Goal: Task Accomplishment & Management: Manage account settings

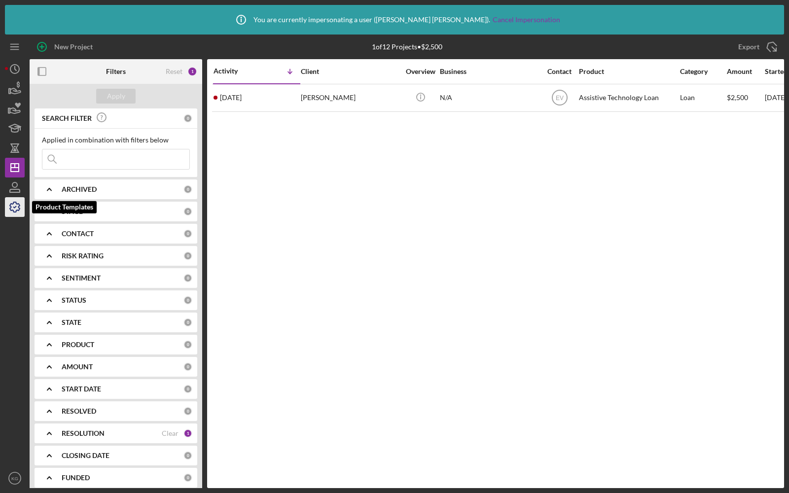
click at [16, 203] on icon "button" at bounding box center [15, 207] width 10 height 10
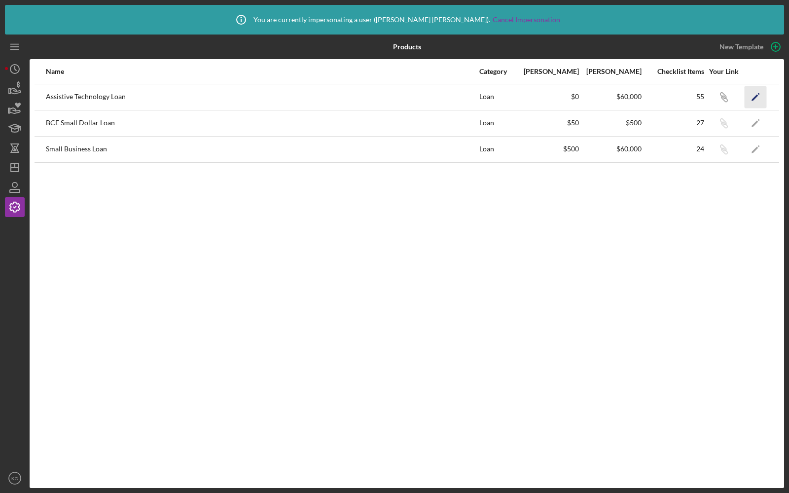
click at [755, 99] on icon "Icon/Edit" at bounding box center [755, 97] width 22 height 22
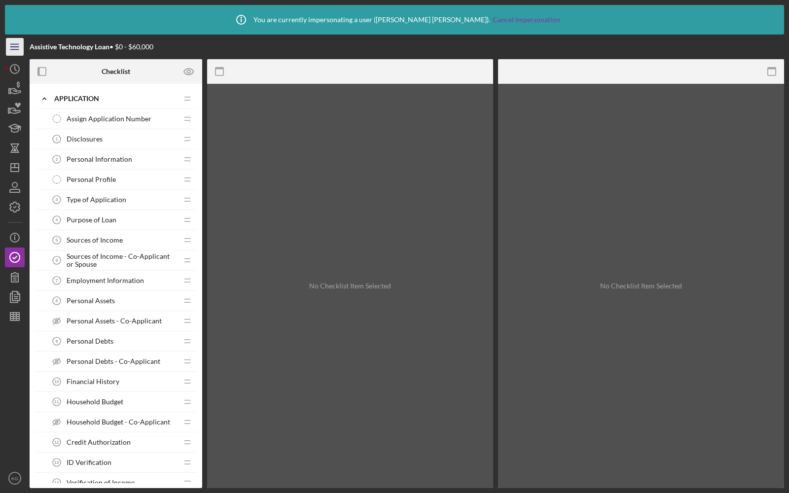
click at [20, 51] on icon "Icon/Menu" at bounding box center [15, 47] width 22 height 22
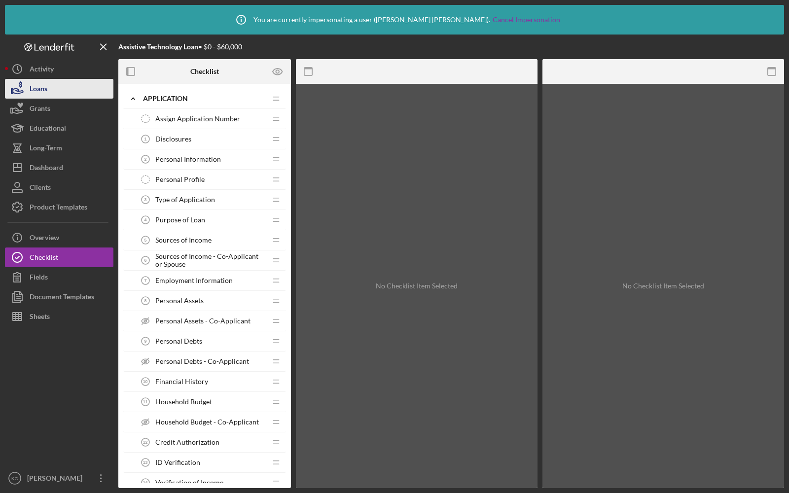
click at [45, 92] on div "Loans" at bounding box center [39, 90] width 18 height 22
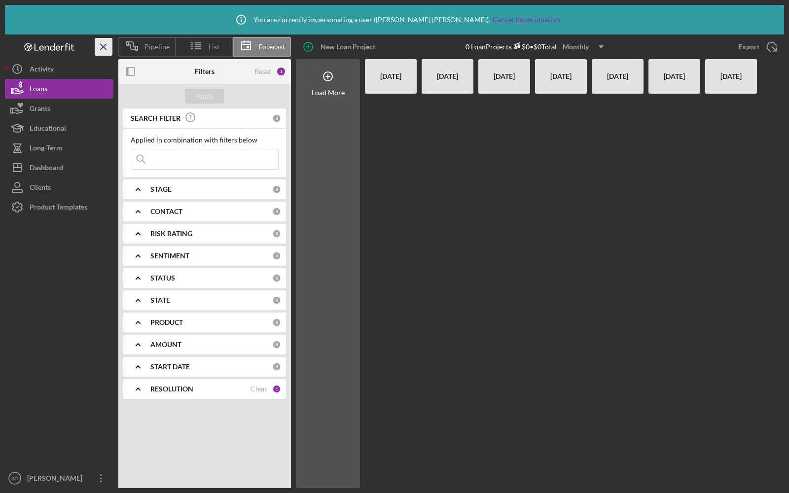
click at [95, 47] on icon "Icon/Menu Close" at bounding box center [104, 47] width 22 height 22
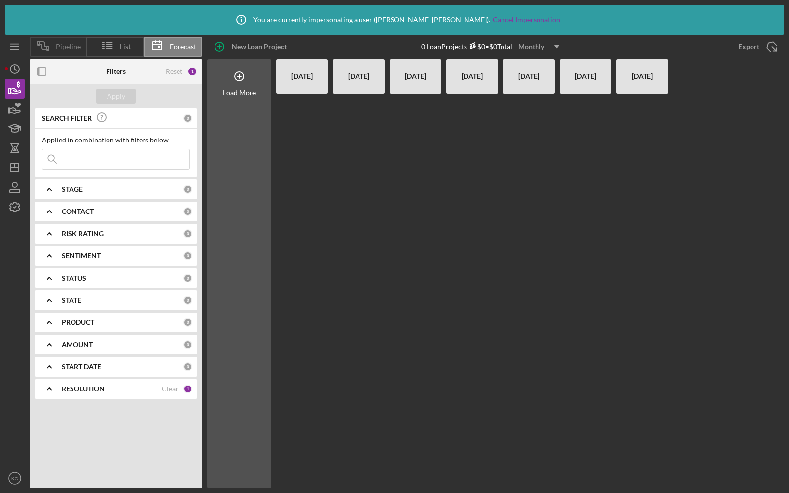
click at [57, 42] on div "Pipeline" at bounding box center [58, 47] width 57 height 20
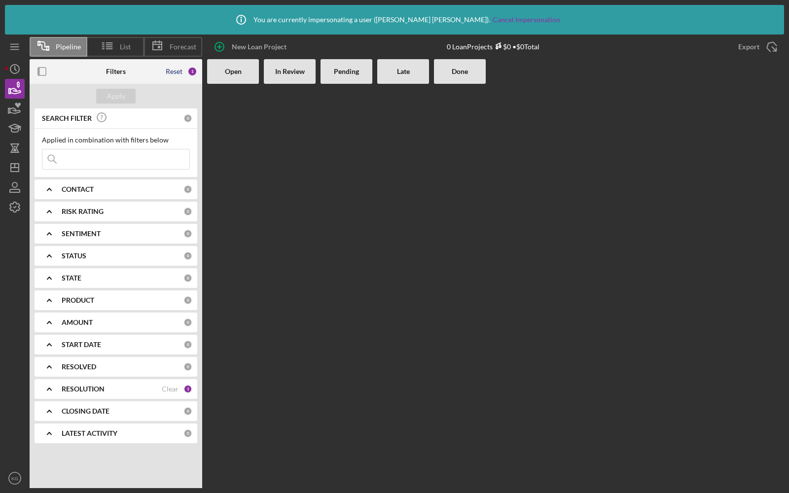
click at [171, 70] on div "Reset" at bounding box center [174, 72] width 17 height 8
click at [112, 94] on div "Apply" at bounding box center [116, 96] width 18 height 15
click at [171, 191] on div "Clear" at bounding box center [170, 189] width 17 height 8
click at [117, 97] on div "Apply" at bounding box center [116, 96] width 18 height 15
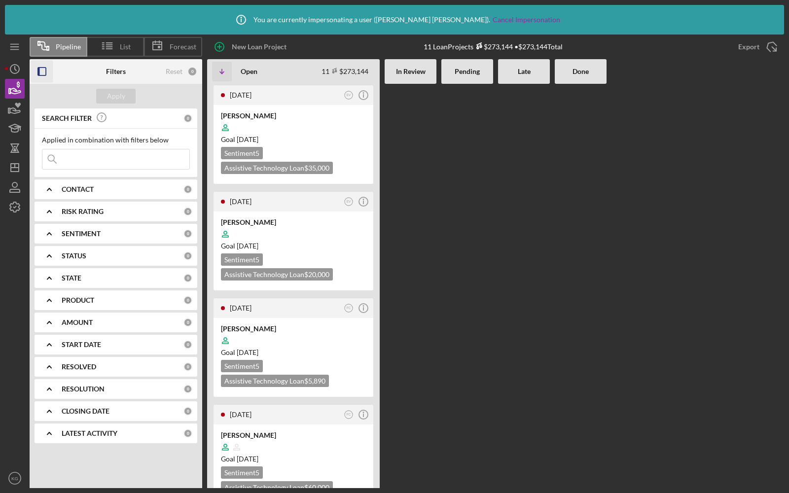
click at [43, 70] on icon "button" at bounding box center [42, 72] width 22 height 22
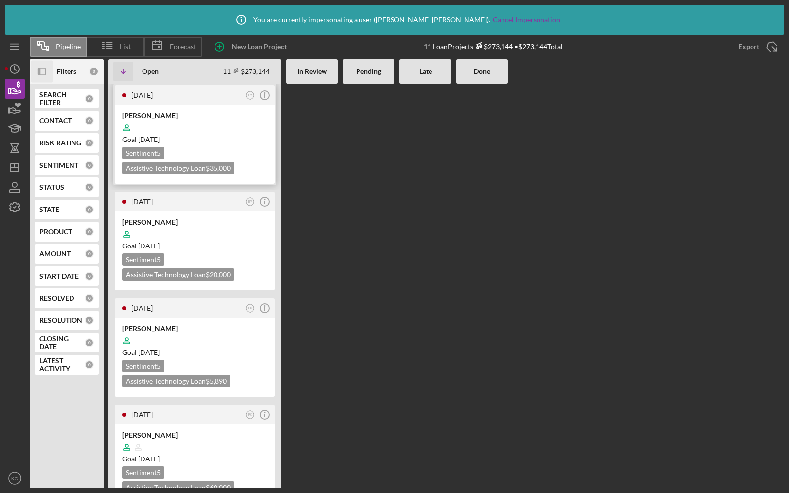
click at [216, 115] on div "Christopher Furr" at bounding box center [194, 116] width 145 height 10
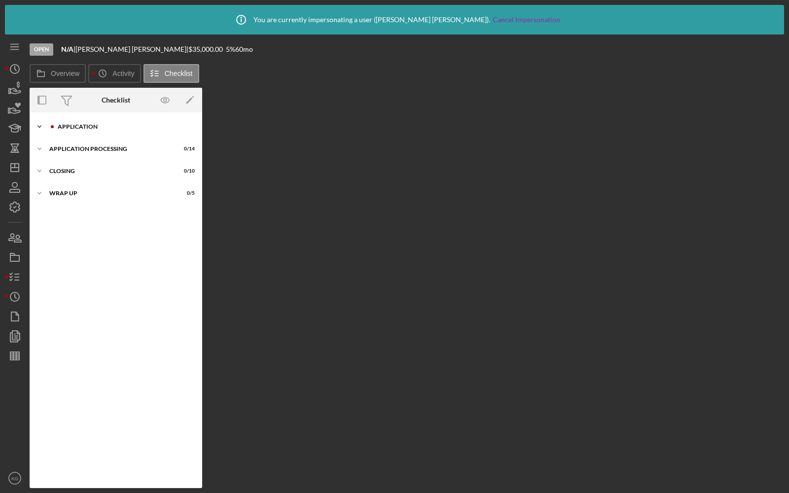
click at [43, 126] on icon "Icon/Expander" at bounding box center [40, 127] width 20 height 20
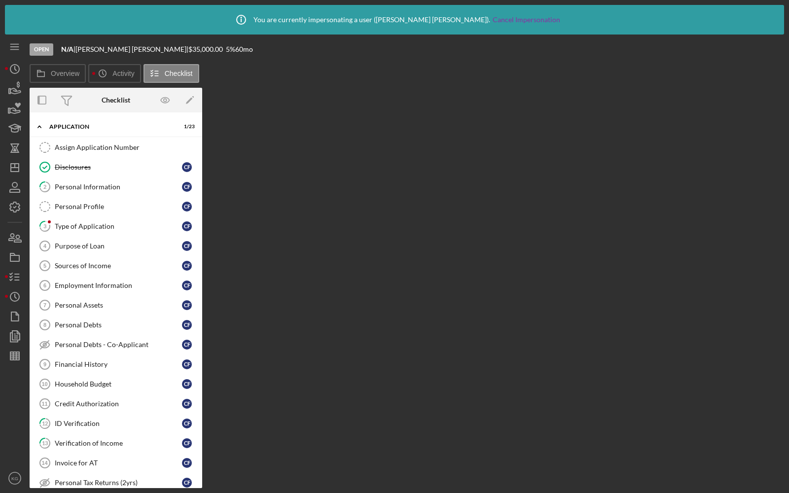
scroll to position [169, 0]
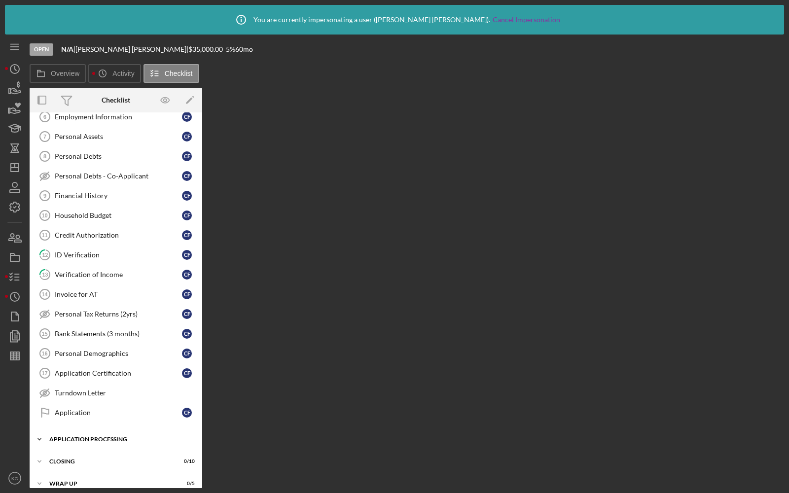
click at [58, 436] on div "Application Processing" at bounding box center [119, 439] width 140 height 6
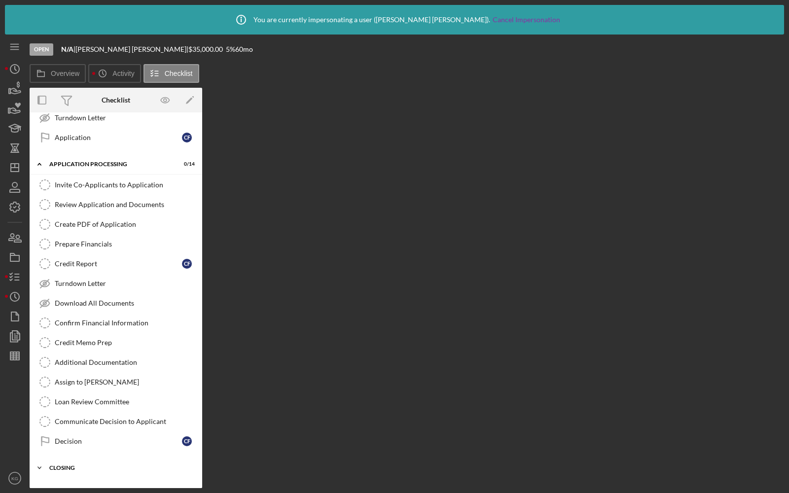
click at [72, 465] on div "Closing" at bounding box center [119, 468] width 140 height 6
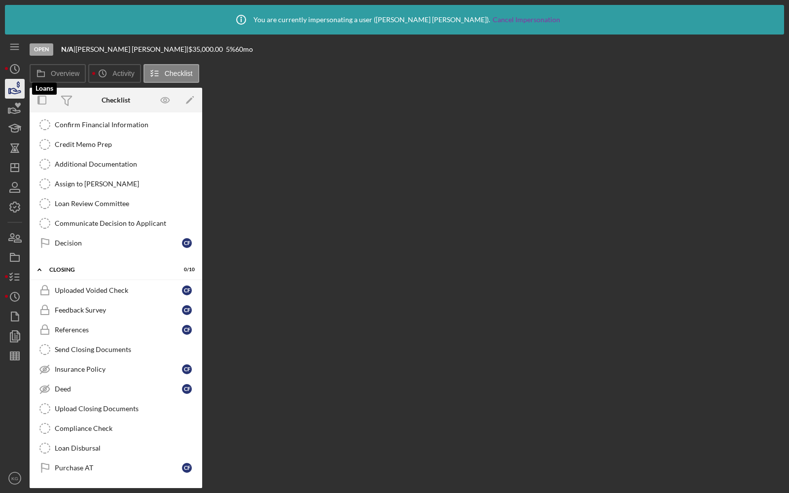
click at [12, 82] on icon "button" at bounding box center [14, 88] width 25 height 25
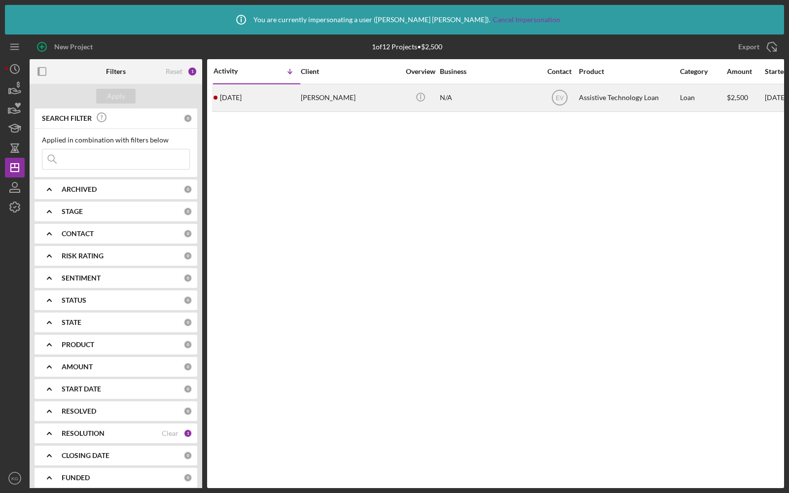
click at [274, 96] on div "5 months ago Oscar Ruano" at bounding box center [256, 98] width 86 height 26
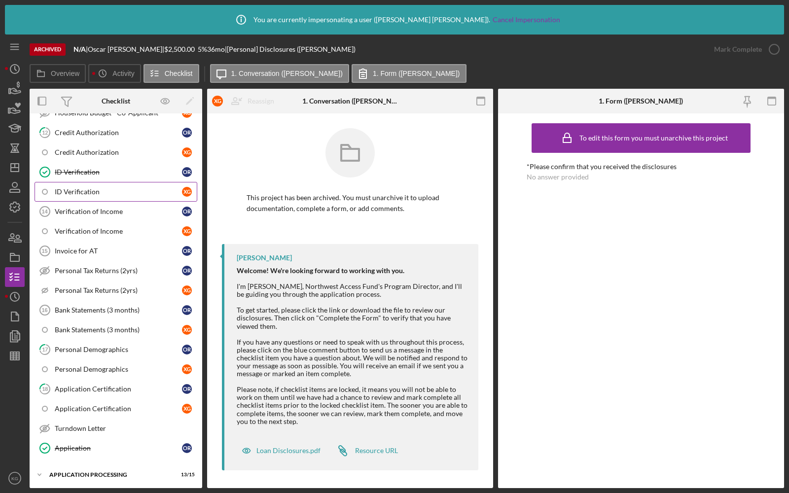
scroll to position [519, 0]
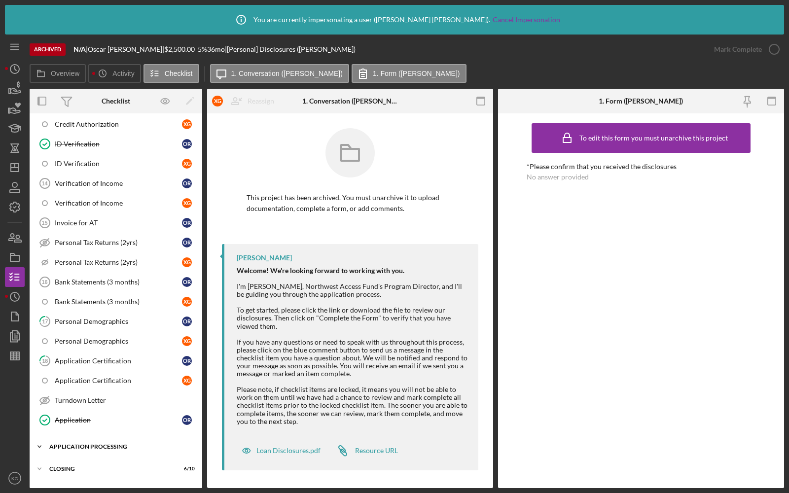
click at [78, 437] on div "Icon/Expander Application Processing 13 / 15" at bounding box center [116, 447] width 173 height 20
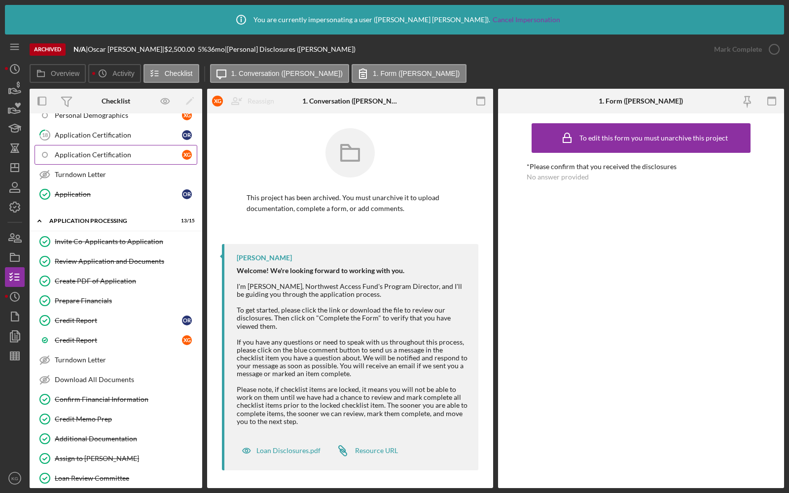
scroll to position [813, 0]
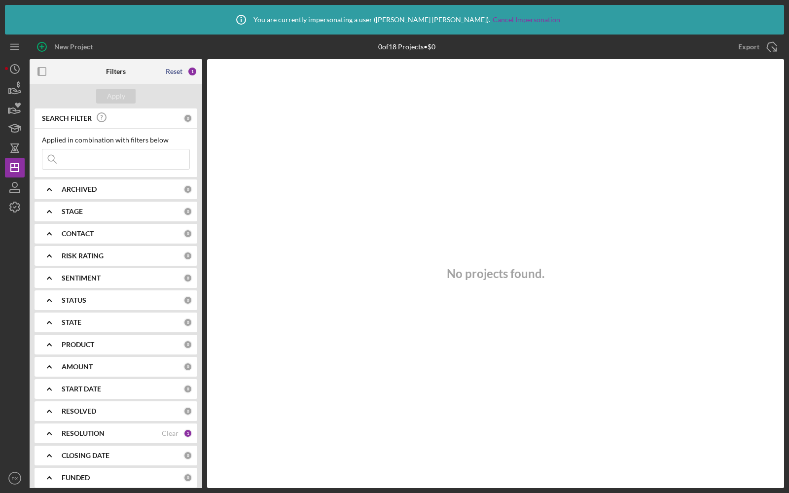
click at [173, 71] on div "Reset" at bounding box center [174, 72] width 17 height 8
click at [105, 98] on button "Apply" at bounding box center [115, 96] width 39 height 15
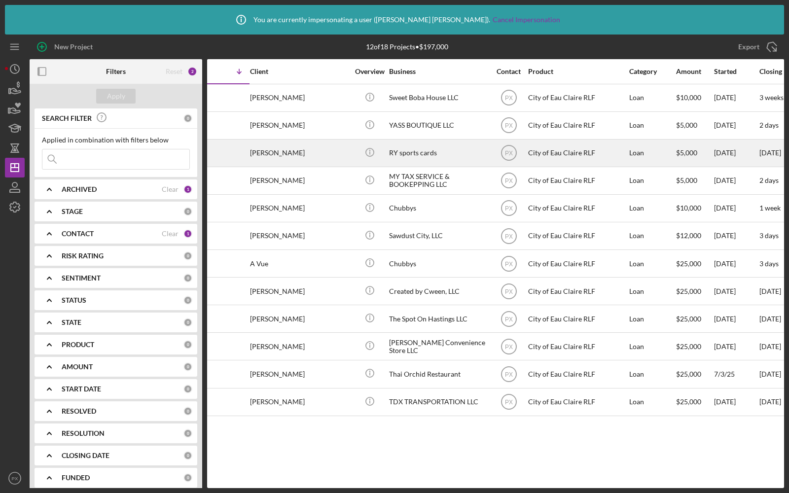
scroll to position [0, 52]
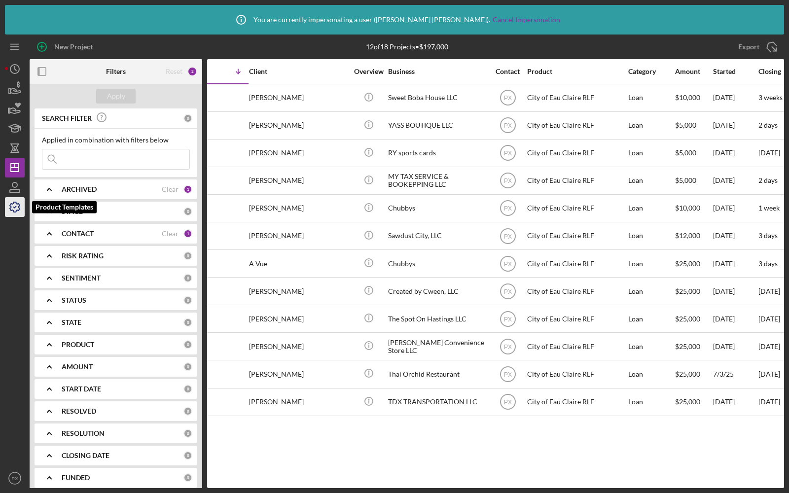
click at [19, 211] on icon "button" at bounding box center [14, 207] width 25 height 25
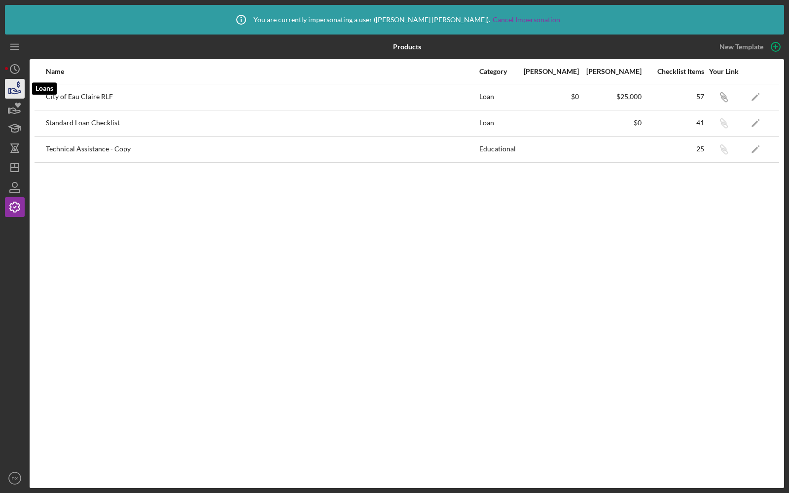
click at [14, 92] on icon "button" at bounding box center [14, 88] width 25 height 25
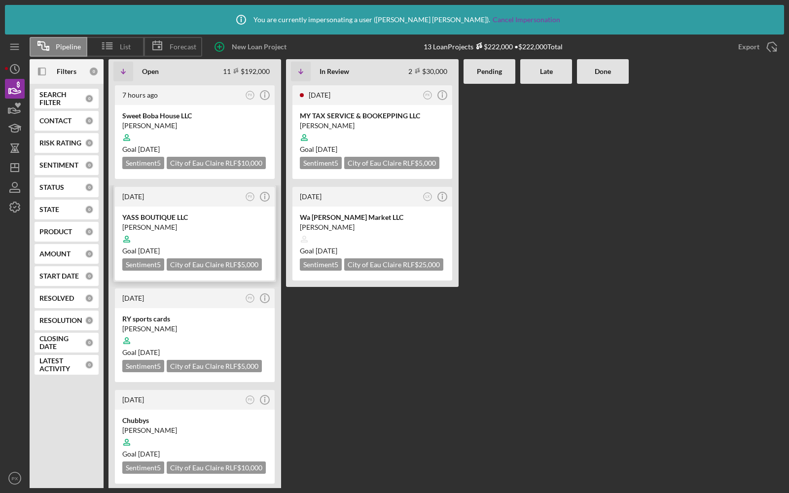
click at [226, 231] on div at bounding box center [194, 239] width 145 height 19
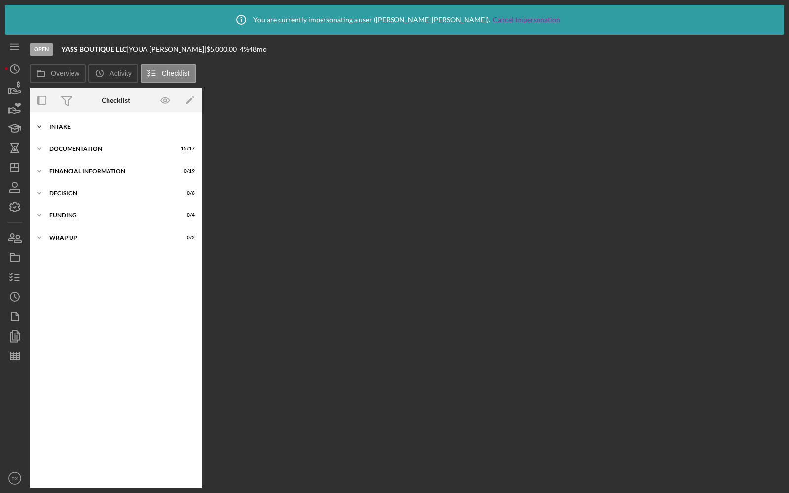
click at [76, 131] on div "Icon/Expander Intake 4 / 9" at bounding box center [116, 127] width 173 height 20
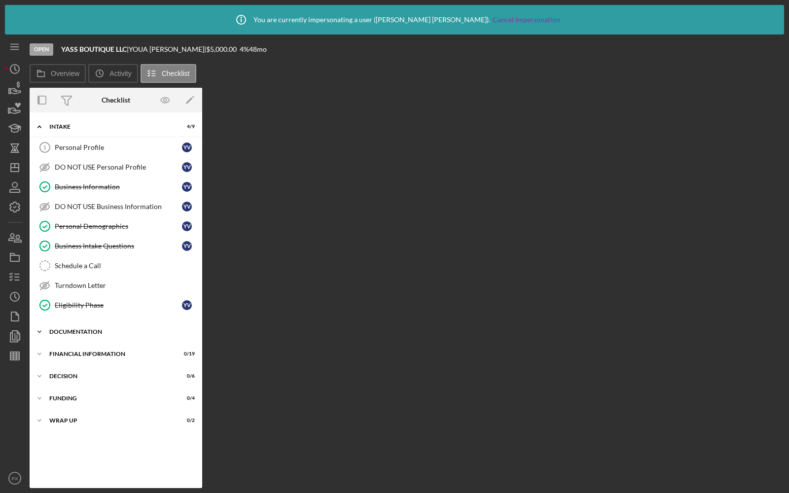
click at [89, 330] on div "Documentation" at bounding box center [119, 332] width 140 height 6
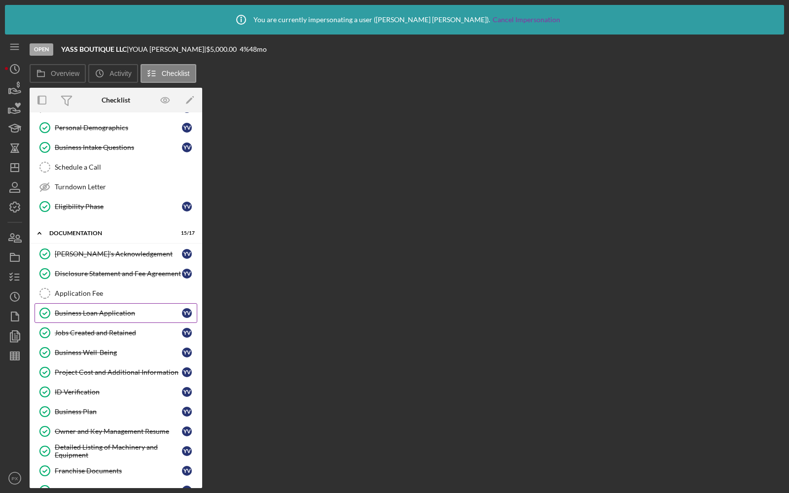
scroll to position [276, 0]
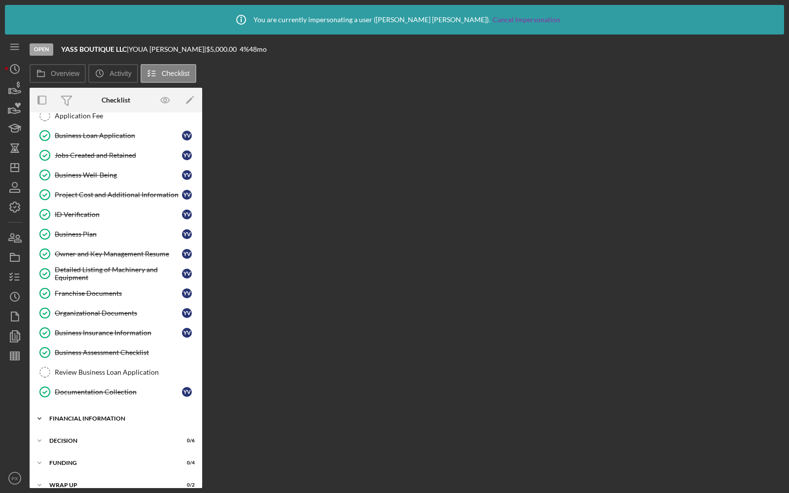
click at [94, 415] on div "Financial Information" at bounding box center [119, 418] width 140 height 6
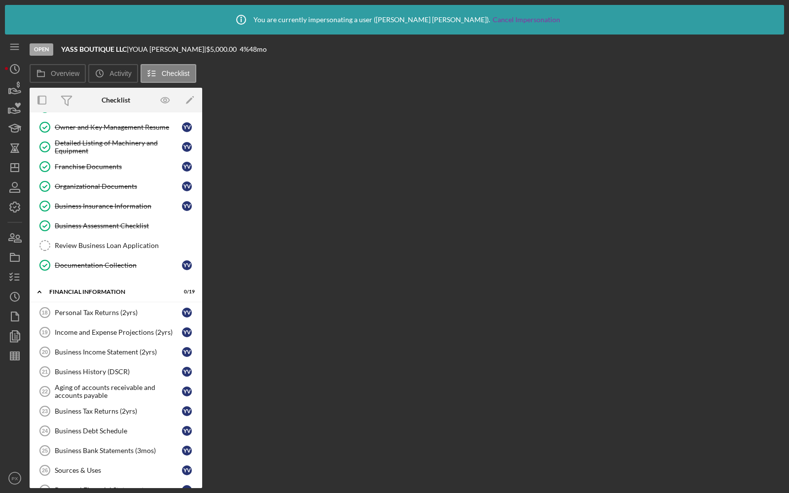
scroll to position [371, 0]
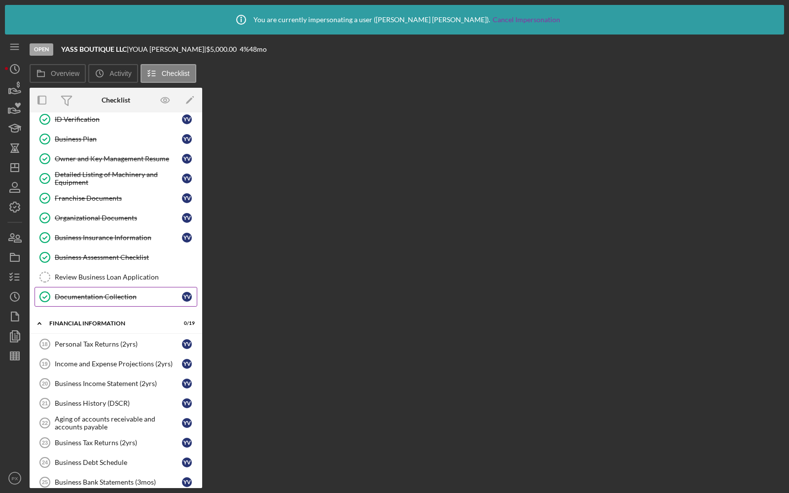
click at [110, 293] on div "Documentation Collection" at bounding box center [118, 297] width 127 height 8
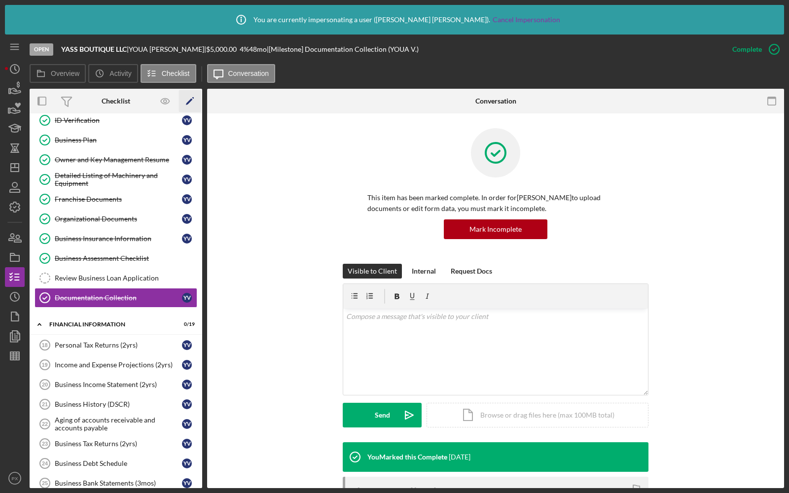
click at [191, 99] on polygon "button" at bounding box center [189, 102] width 7 height 7
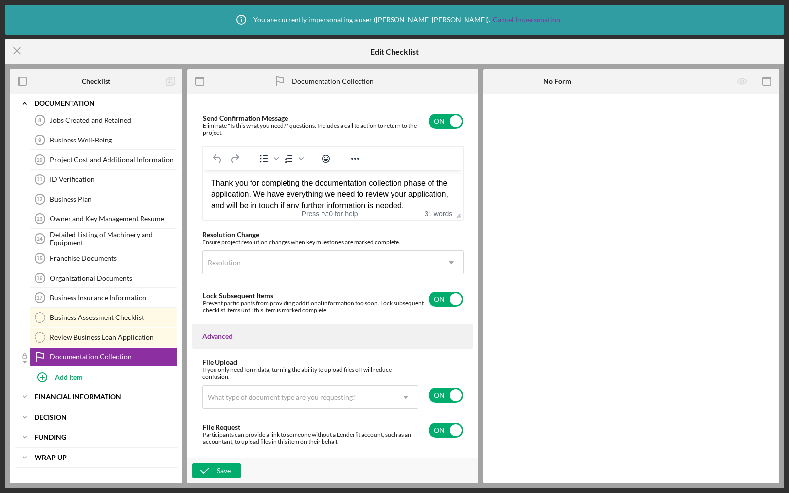
scroll to position [627, 0]
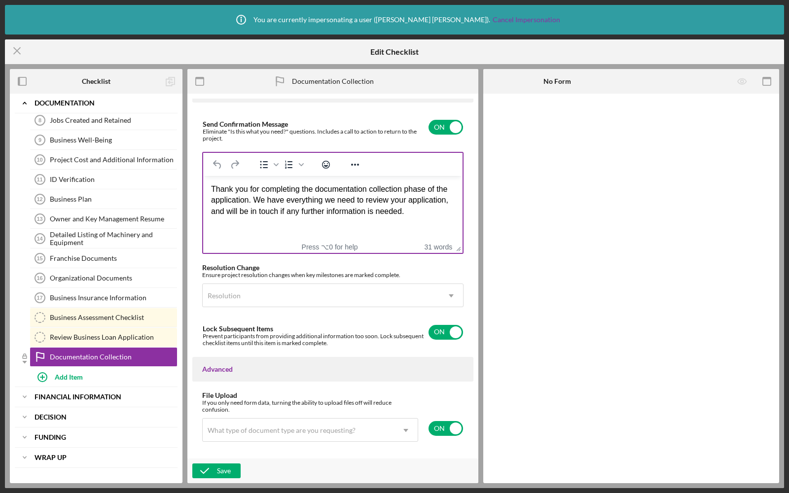
drag, startPoint x: 455, startPoint y: 224, endPoint x: 455, endPoint y: 251, distance: 27.1
click at [20, 52] on icon "Icon/Menu Close" at bounding box center [17, 50] width 25 height 25
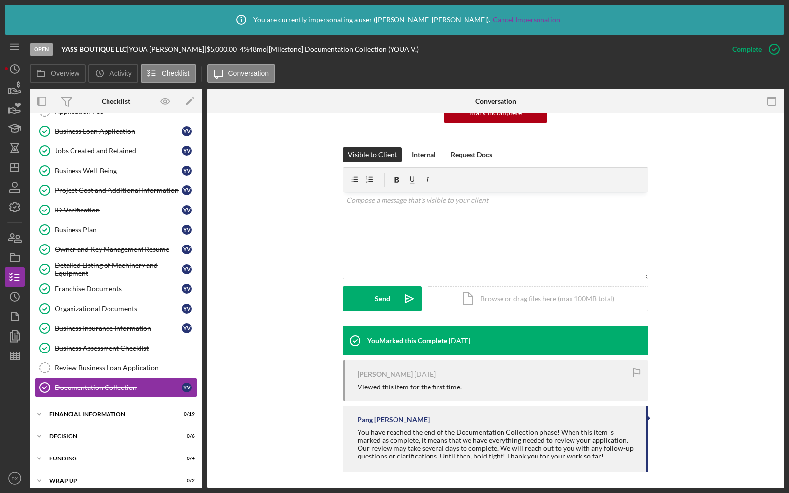
scroll to position [120, 0]
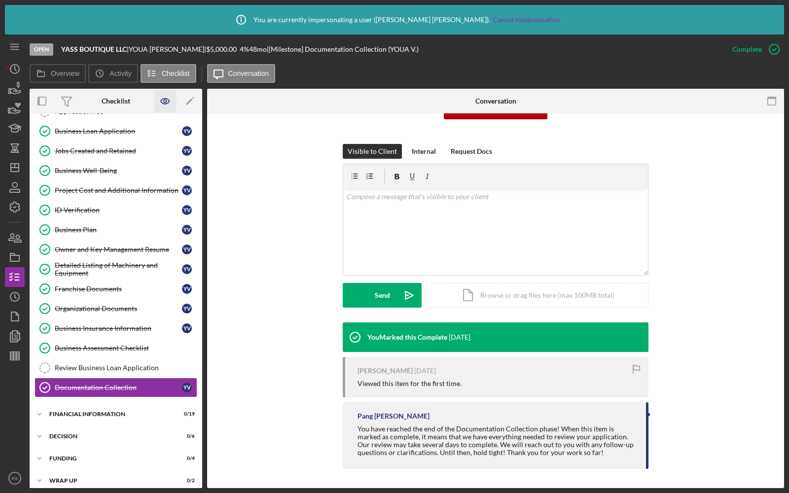
click at [165, 101] on icon "button" at bounding box center [165, 101] width 22 height 22
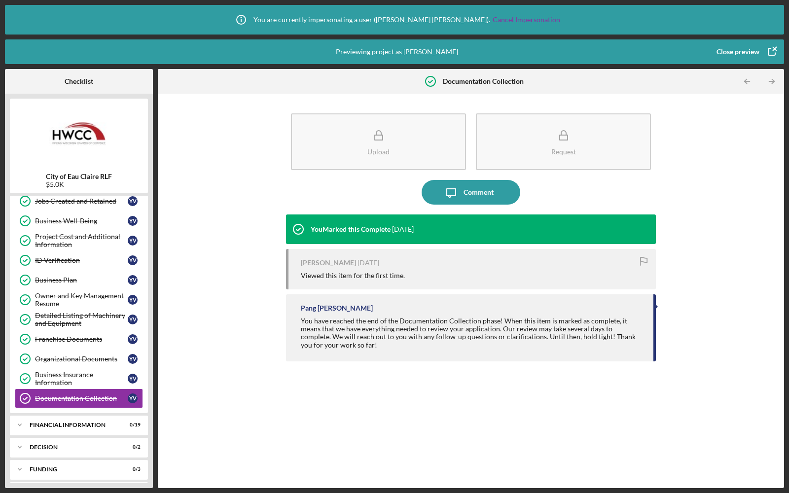
scroll to position [263, 0]
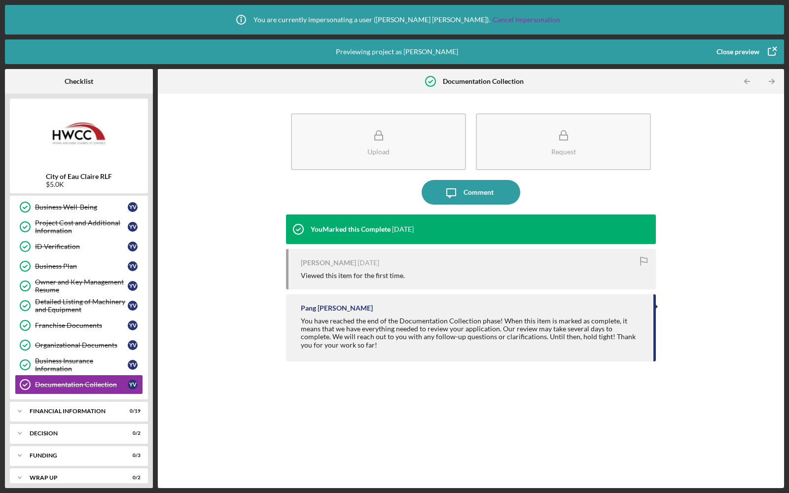
click at [726, 49] on div "Close preview" at bounding box center [737, 52] width 43 height 20
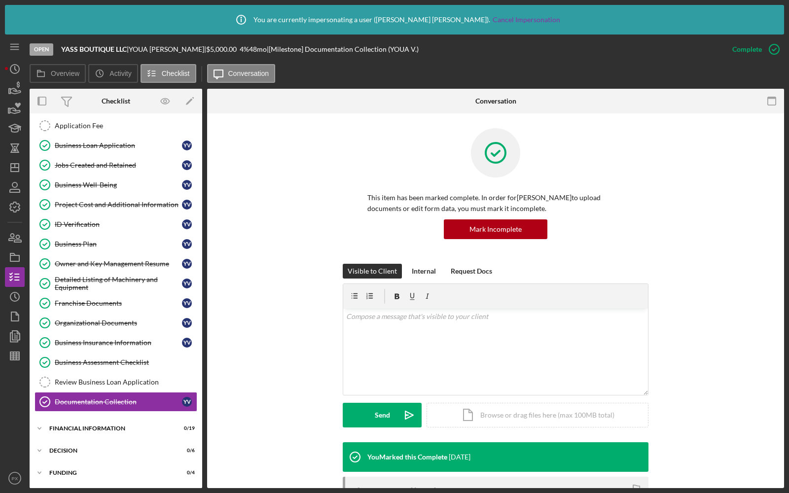
scroll to position [99, 0]
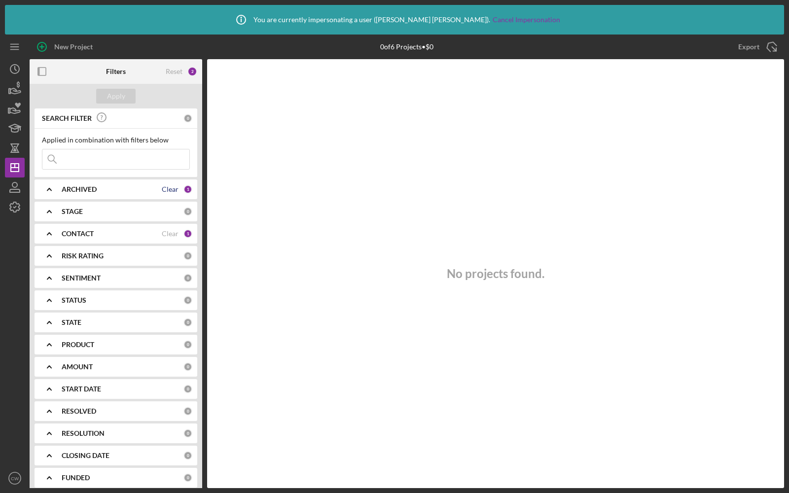
click at [173, 190] on div "Clear" at bounding box center [170, 189] width 17 height 8
click at [169, 232] on div "Clear" at bounding box center [170, 234] width 17 height 8
click at [111, 96] on div "Apply" at bounding box center [116, 96] width 18 height 15
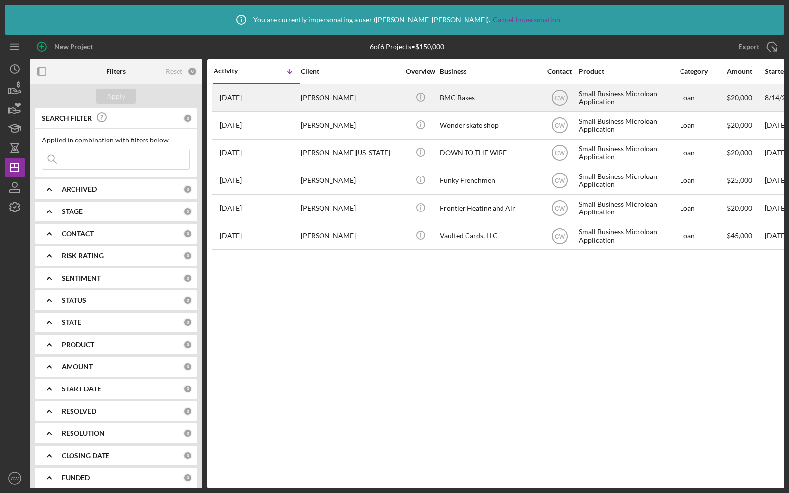
click at [506, 100] on div "BMC Bakes" at bounding box center [489, 98] width 99 height 26
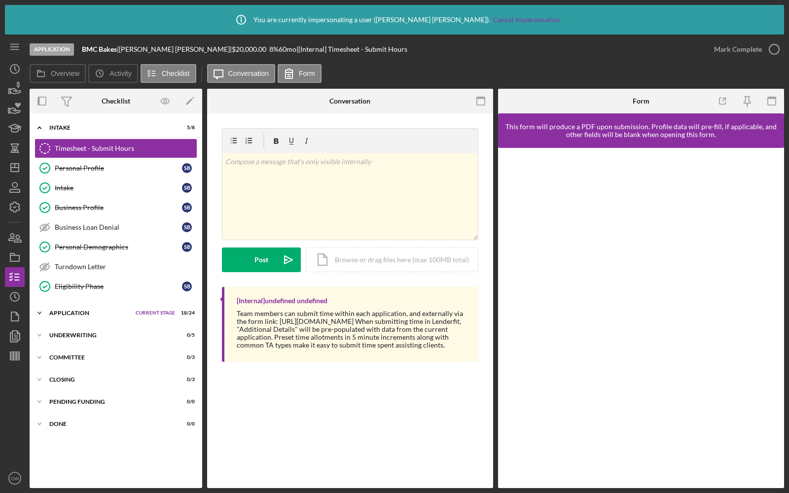
click at [83, 310] on div "Application" at bounding box center [89, 313] width 81 height 6
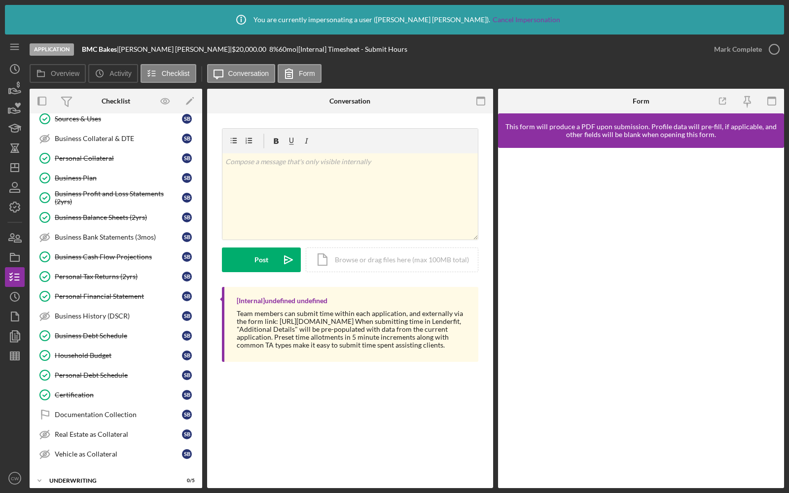
scroll to position [415, 0]
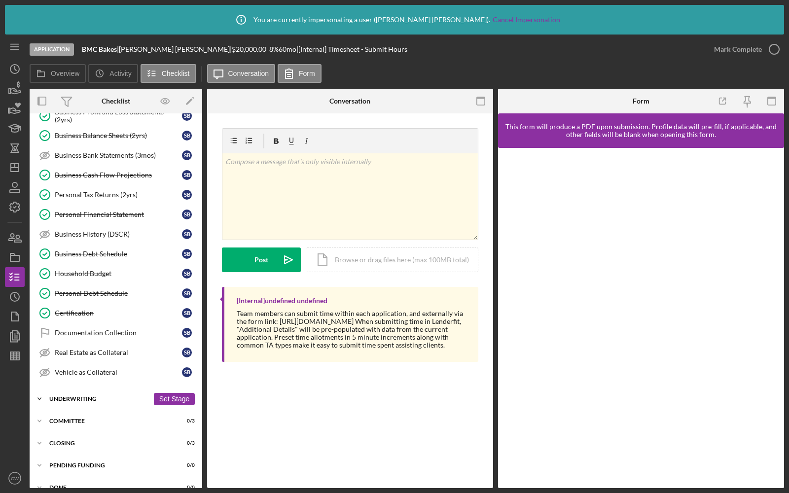
click at [84, 396] on div "Underwriting" at bounding box center [99, 399] width 100 height 6
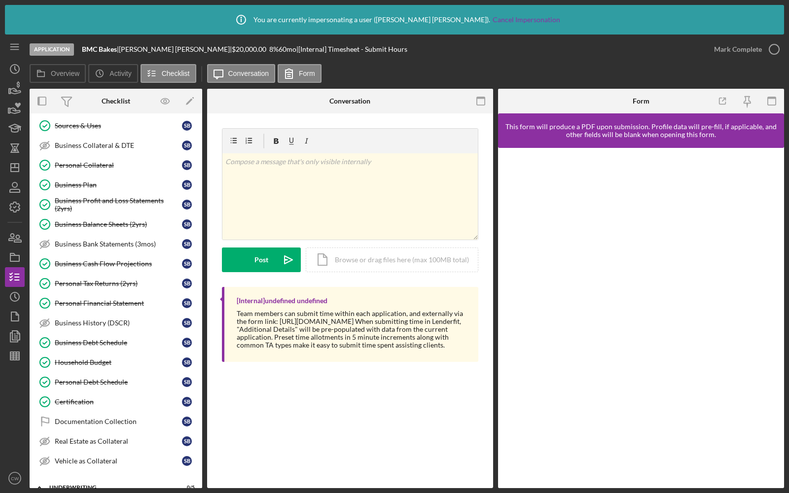
scroll to position [353, 0]
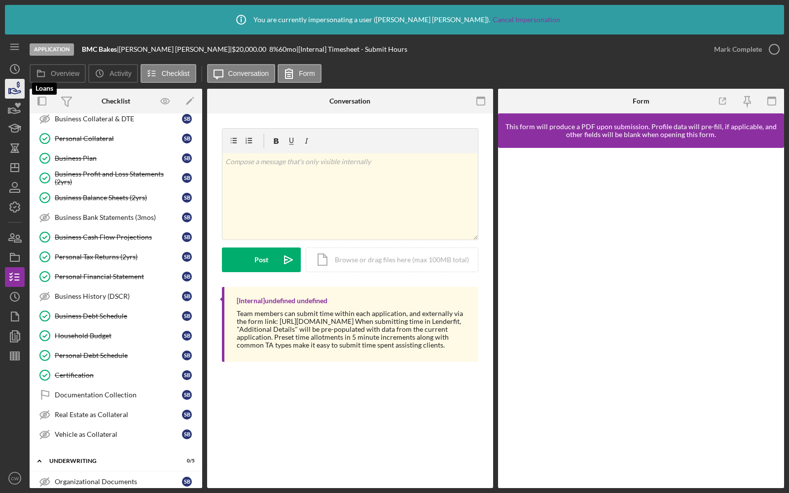
click at [14, 91] on icon "button" at bounding box center [15, 90] width 10 height 5
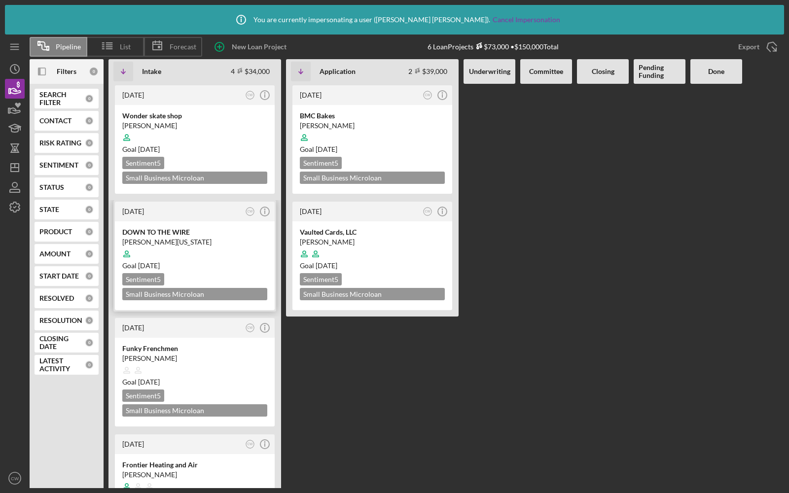
scroll to position [60, 0]
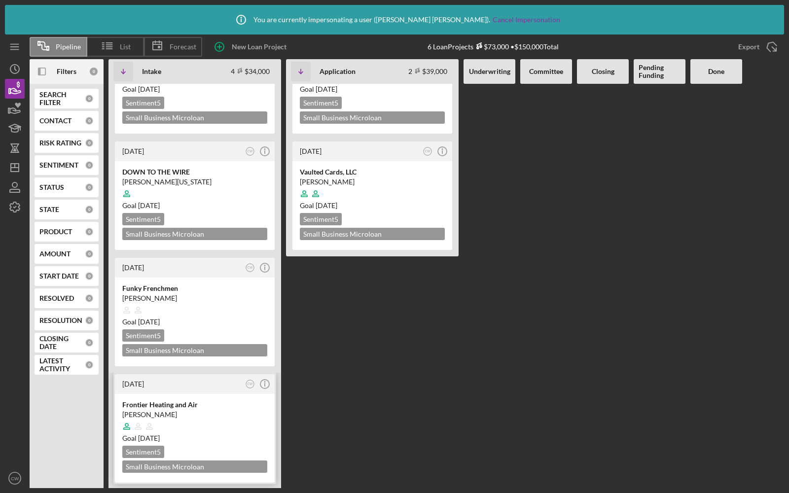
click at [205, 400] on div "Frontier Heating and Air" at bounding box center [194, 405] width 145 height 10
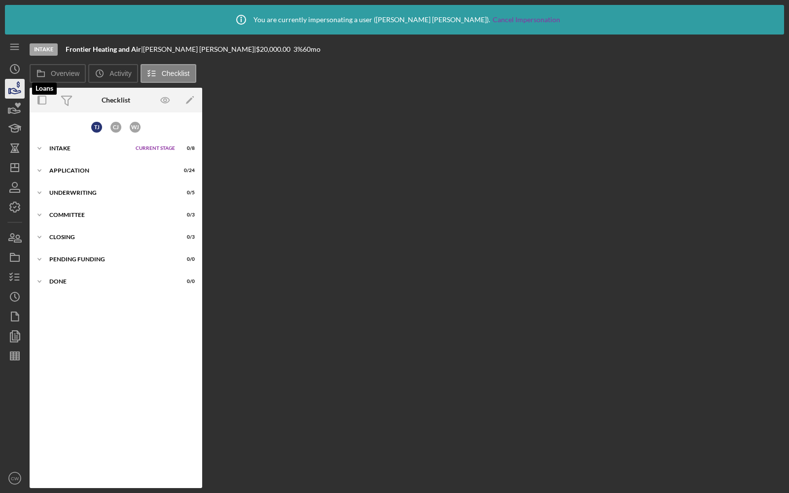
click at [12, 92] on icon "button" at bounding box center [14, 88] width 25 height 25
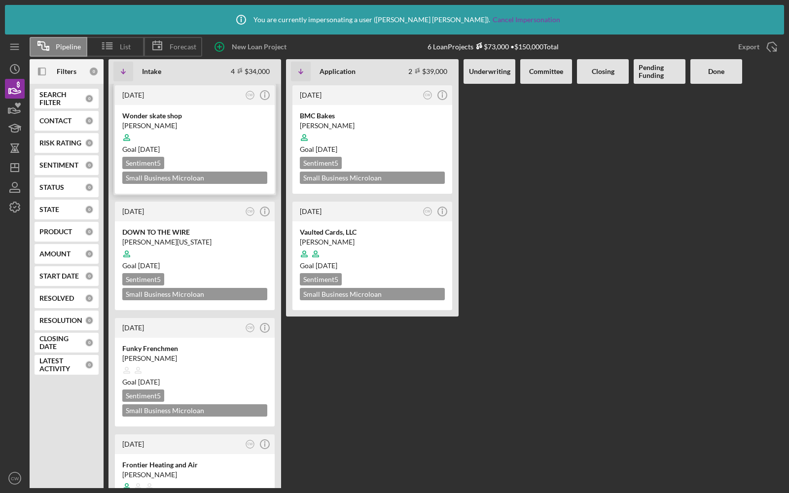
click at [204, 126] on div "[PERSON_NAME]" at bounding box center [194, 126] width 145 height 10
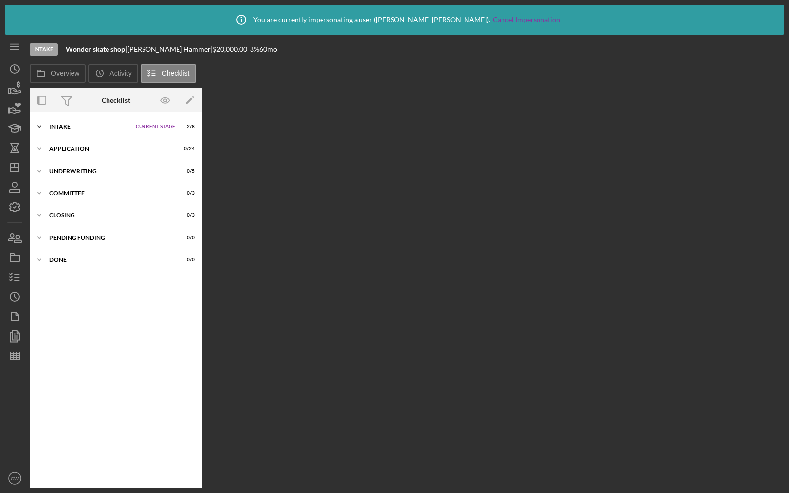
click at [78, 123] on div "Icon/Expander Intake Current Stage 2 / 8 Set Stage" at bounding box center [116, 127] width 173 height 20
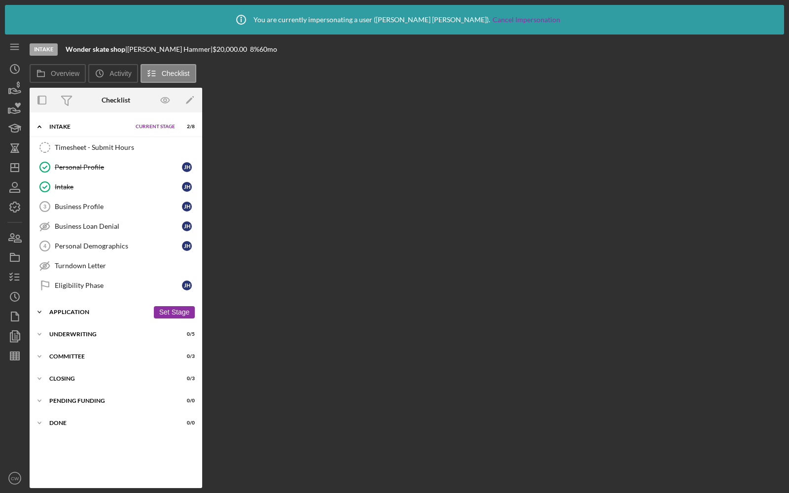
click at [87, 313] on div "Icon/Expander Application 0 / 24 Set Stage" at bounding box center [116, 312] width 173 height 20
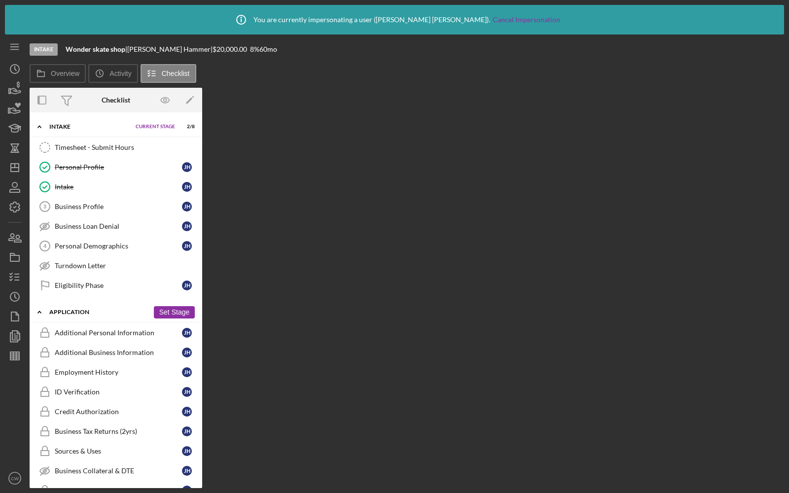
scroll to position [380, 0]
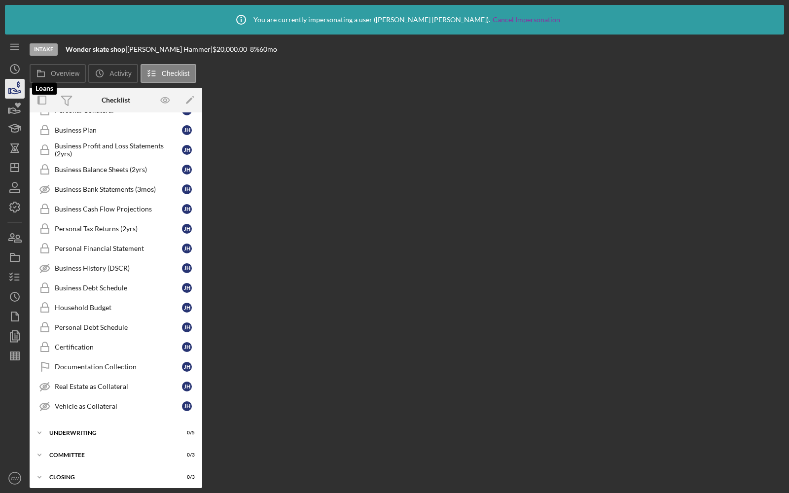
click at [8, 94] on icon "button" at bounding box center [14, 88] width 25 height 25
